Goal: Find specific page/section: Find specific page/section

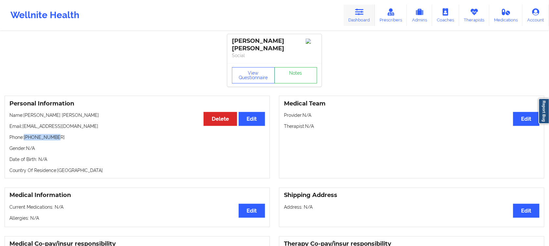
click at [366, 17] on link "Dashboard" at bounding box center [359, 15] width 31 height 21
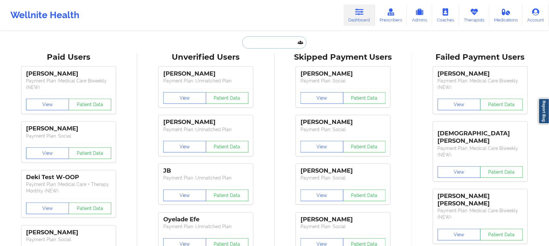
click at [254, 45] on input "text" at bounding box center [274, 42] width 64 height 12
paste input "[PERSON_NAME]"
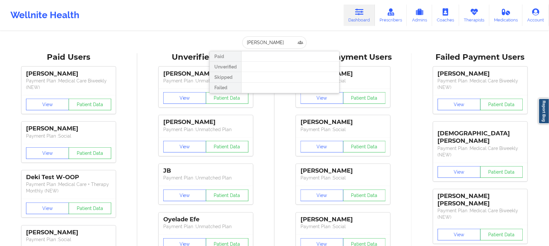
click at [260, 67] on div at bounding box center [290, 67] width 98 height 10
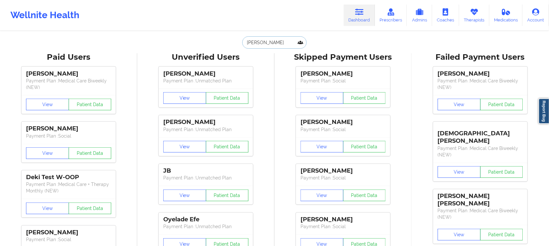
click at [245, 41] on input "[PERSON_NAME]" at bounding box center [274, 42] width 64 height 12
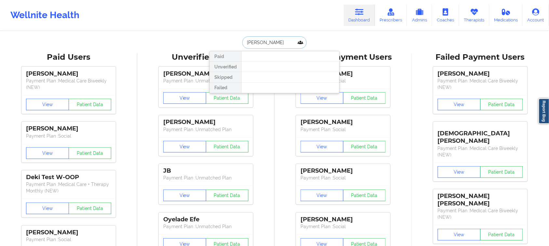
click at [260, 40] on input "[PERSON_NAME]" at bounding box center [274, 42] width 64 height 12
click at [278, 43] on input "DarlingRosales" at bounding box center [274, 42] width 64 height 12
click at [274, 43] on input "Darling" at bounding box center [274, 42] width 64 height 12
type input "D"
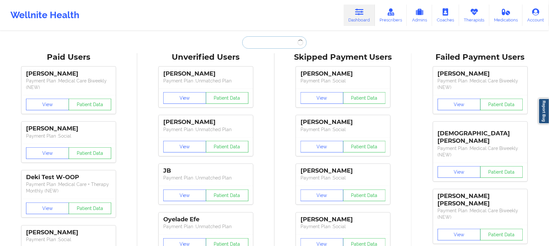
paste input "[PHONE_NUMBER]"
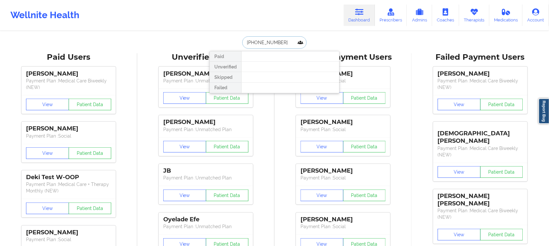
click at [277, 38] on input "[PHONE_NUMBER]" at bounding box center [274, 42] width 64 height 12
type input "[PHONE_NUMBER]"
click at [280, 44] on input "[PHONE_NUMBER]" at bounding box center [274, 42] width 64 height 12
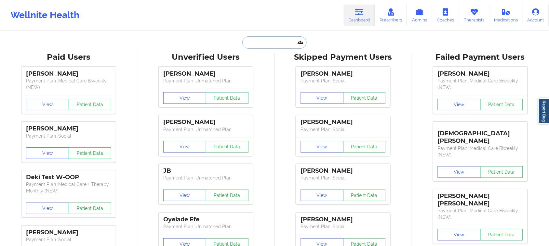
paste input "[PERSON_NAME]"
type input "[PERSON_NAME]"
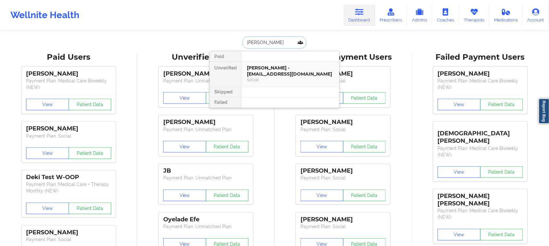
click at [287, 79] on div "Social" at bounding box center [290, 80] width 87 height 6
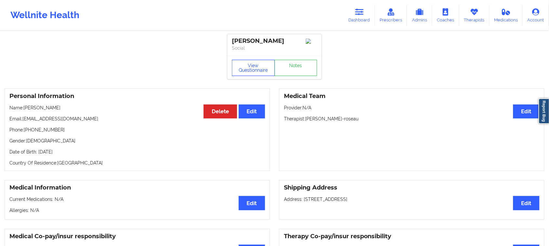
click at [262, 72] on button "View Questionnaire" at bounding box center [253, 68] width 43 height 16
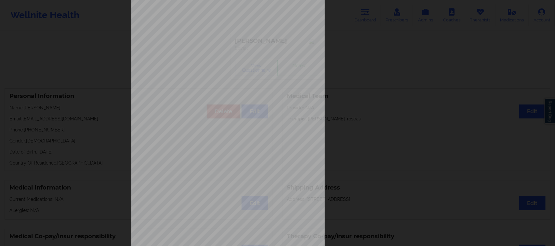
scroll to position [63, 0]
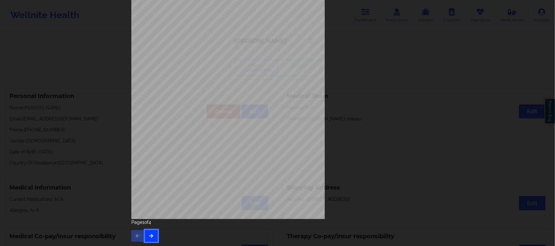
click at [150, 240] on button "button" at bounding box center [151, 237] width 13 height 12
click at [153, 236] on button "button" at bounding box center [151, 237] width 13 height 12
